Goal: Information Seeking & Learning: Understand process/instructions

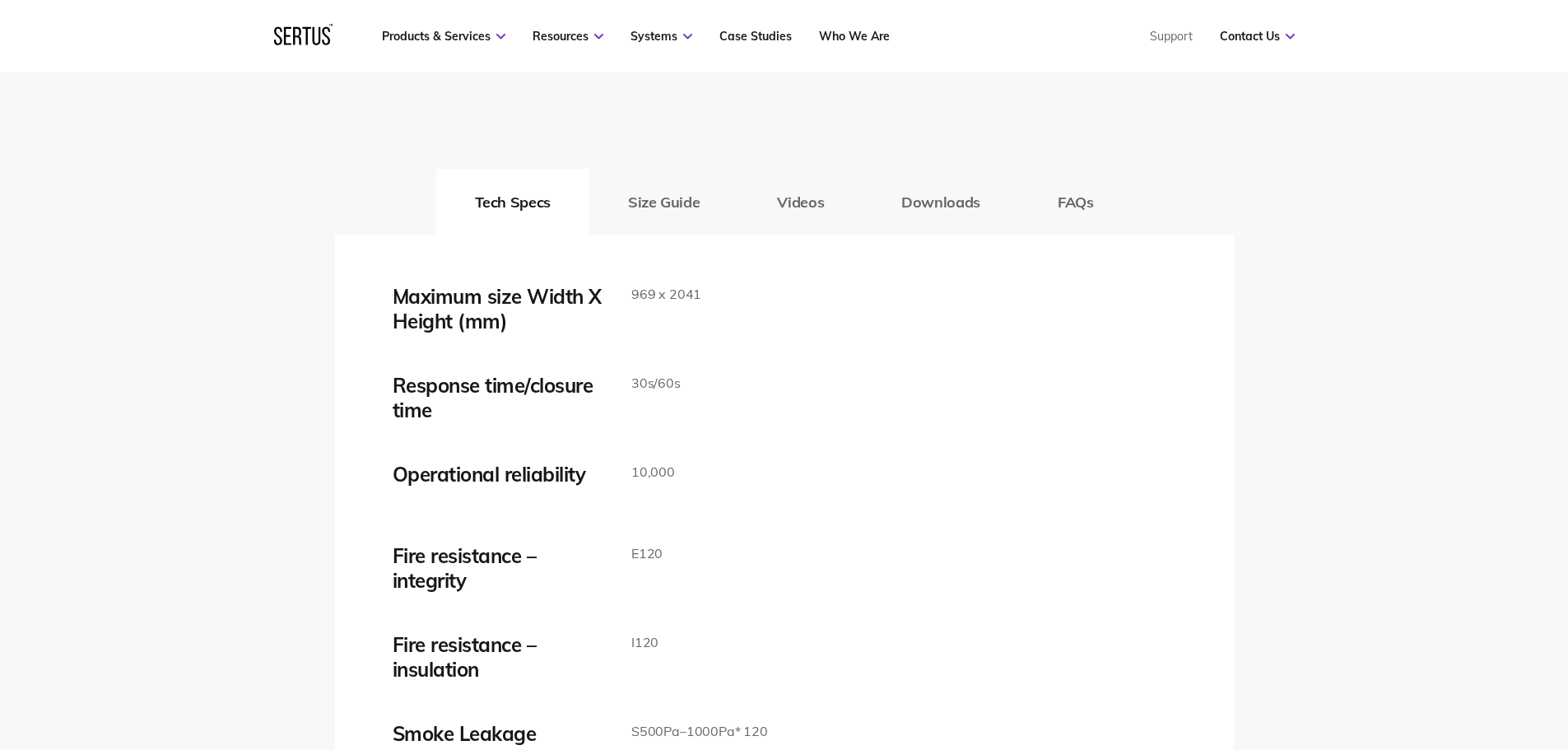
scroll to position [2718, 0]
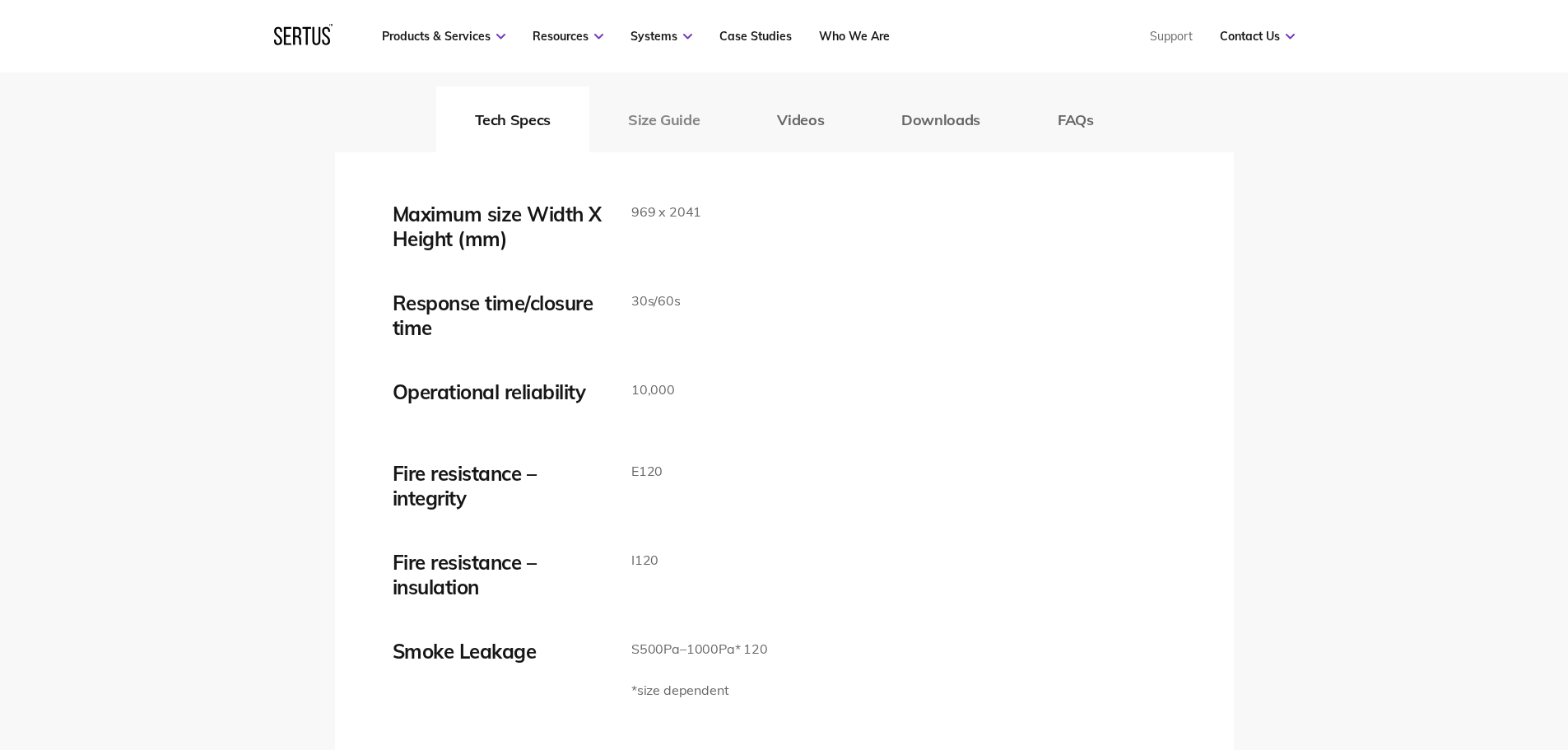
click at [681, 128] on button "Size Guide" at bounding box center [663, 120] width 149 height 66
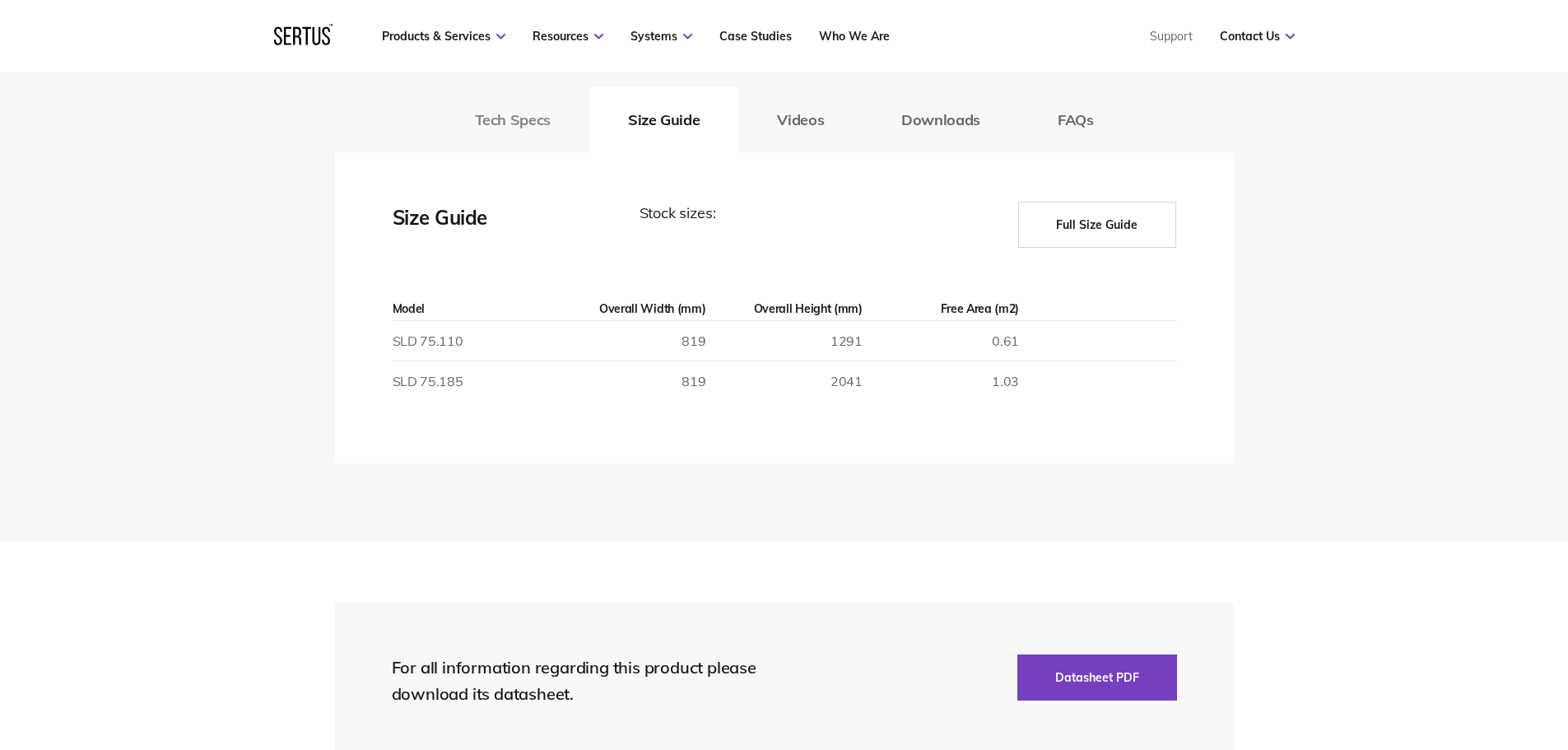
click at [559, 125] on button "Tech Specs" at bounding box center [513, 120] width 154 height 66
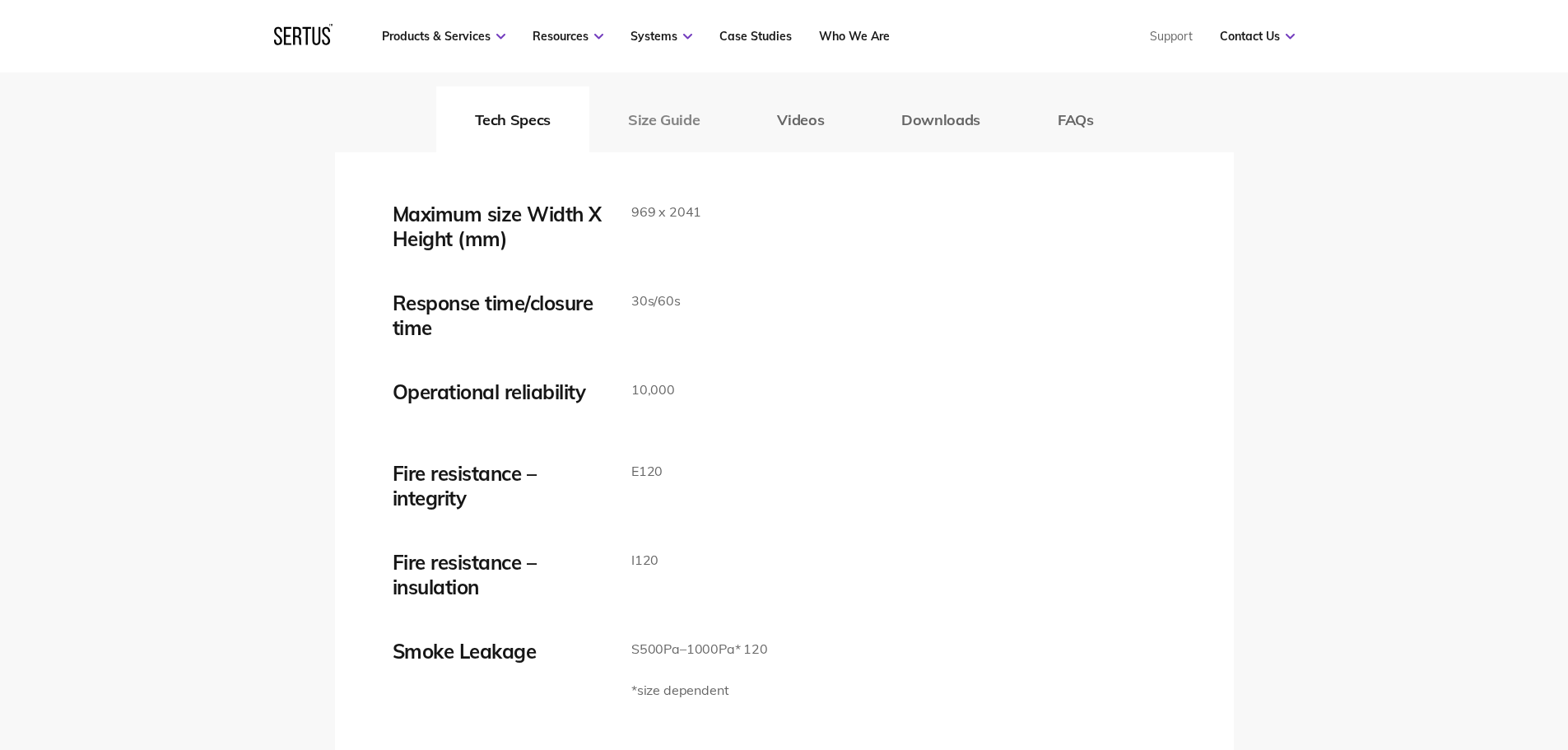
click at [626, 122] on button "Size Guide" at bounding box center [663, 120] width 149 height 66
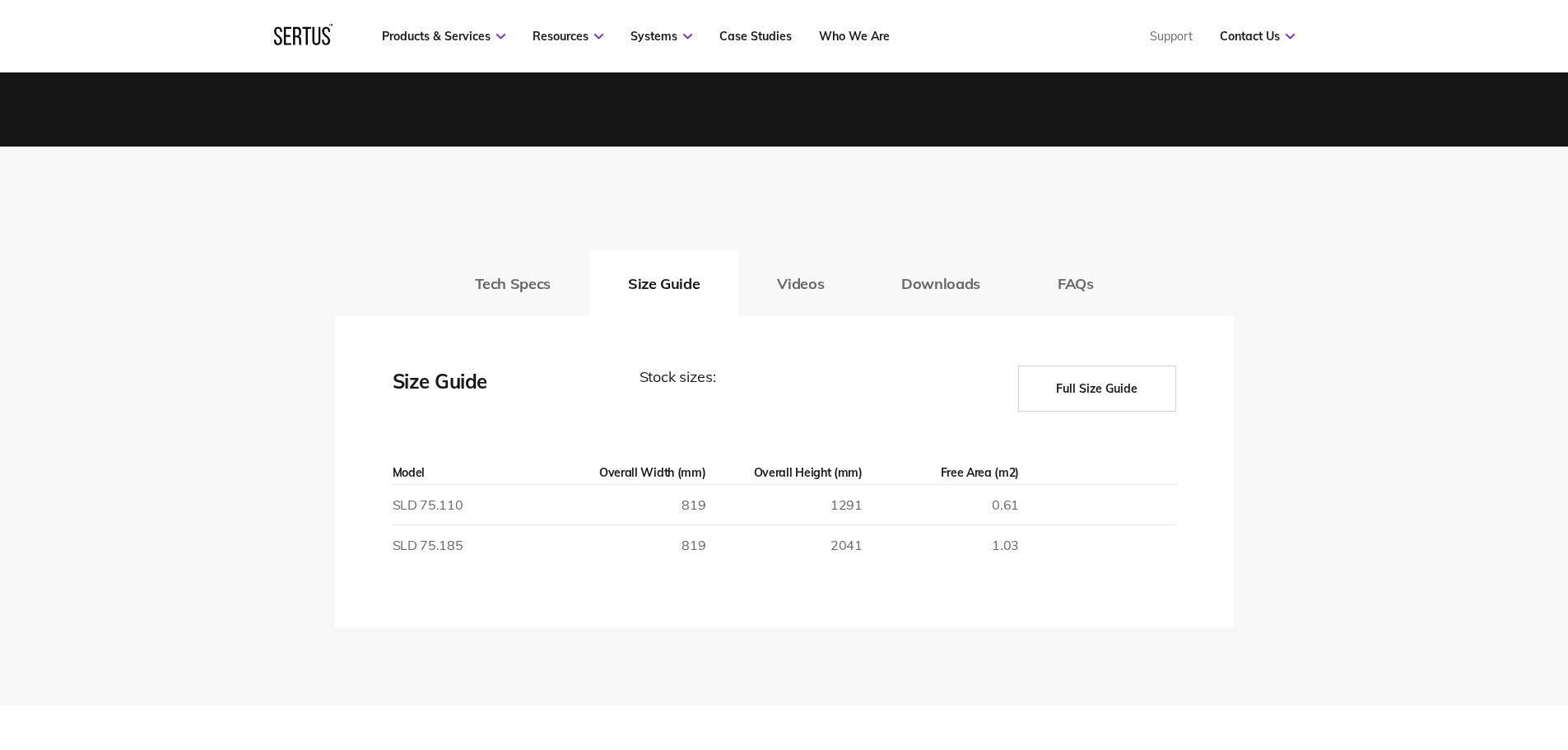
scroll to position [2553, 0]
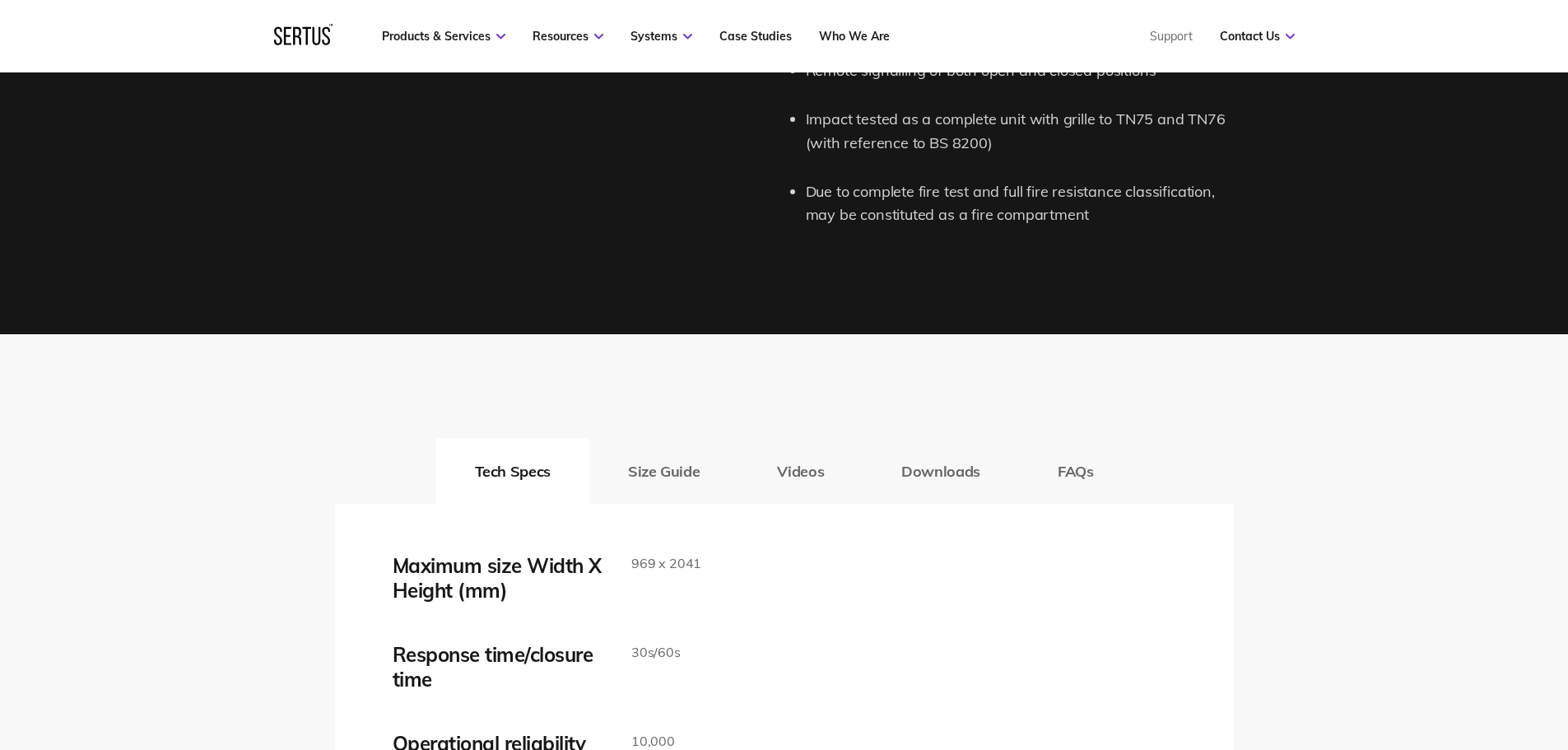
scroll to position [2383, 0]
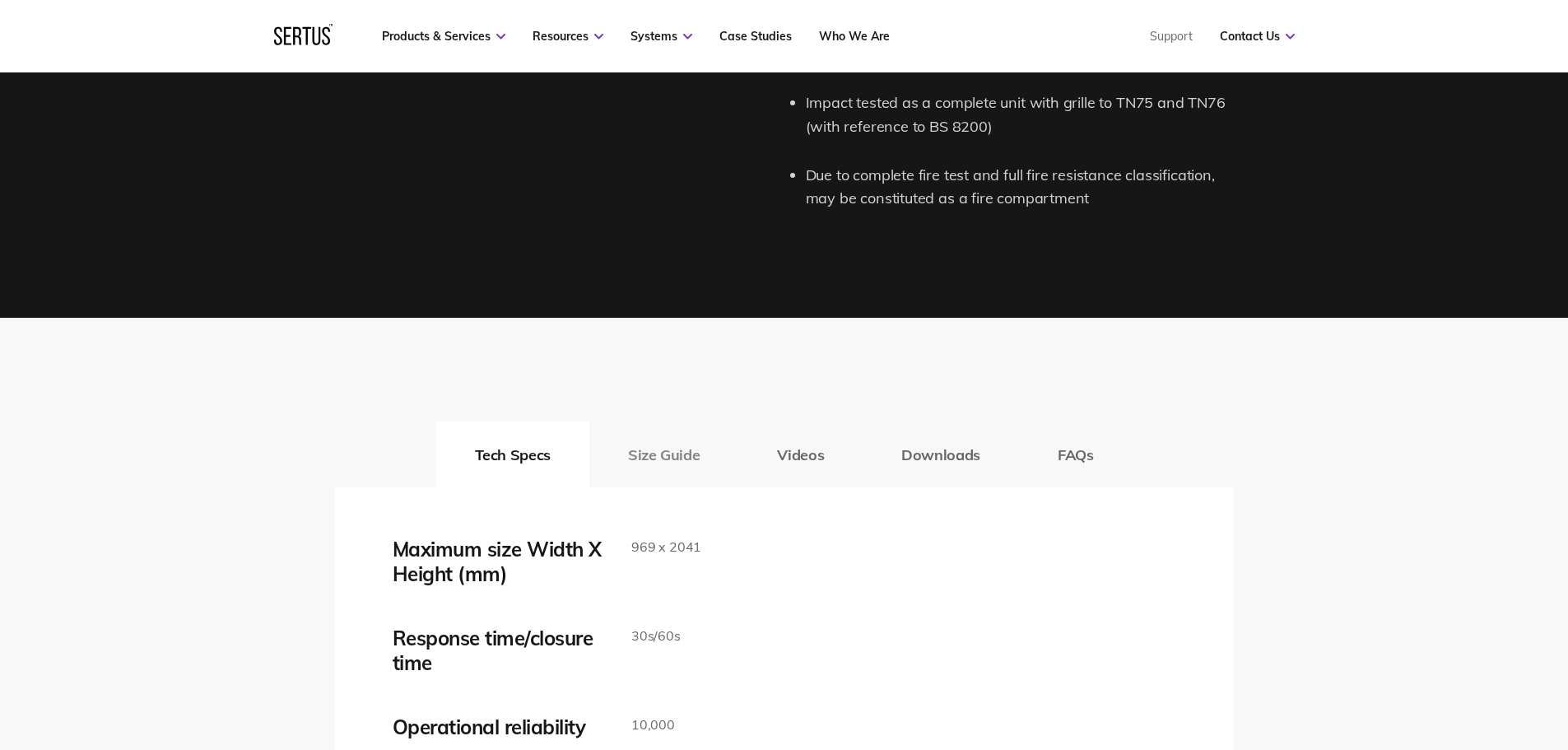
click at [702, 455] on button "Size Guide" at bounding box center [663, 455] width 149 height 66
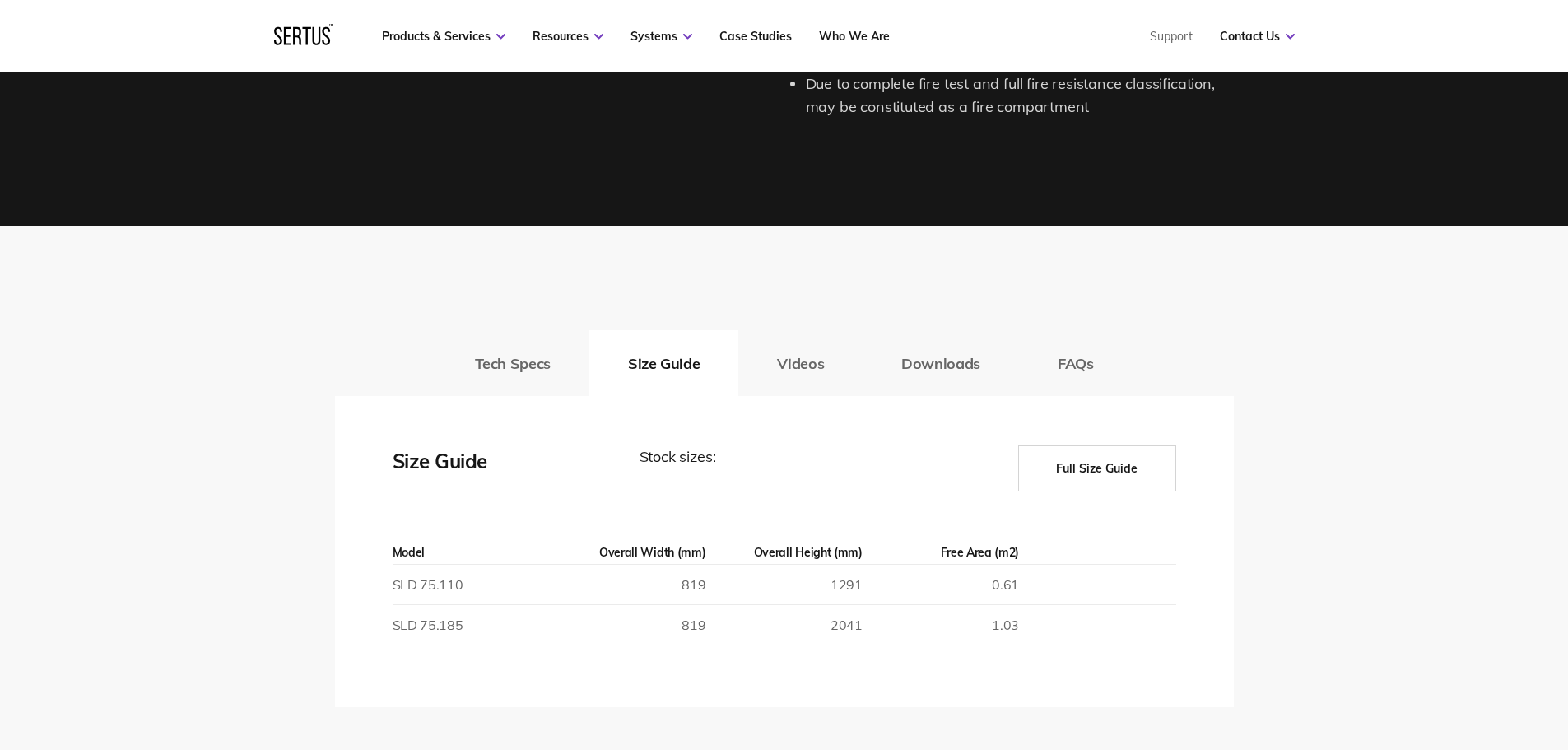
scroll to position [2630, 0]
